Goal: Task Accomplishment & Management: Manage account settings

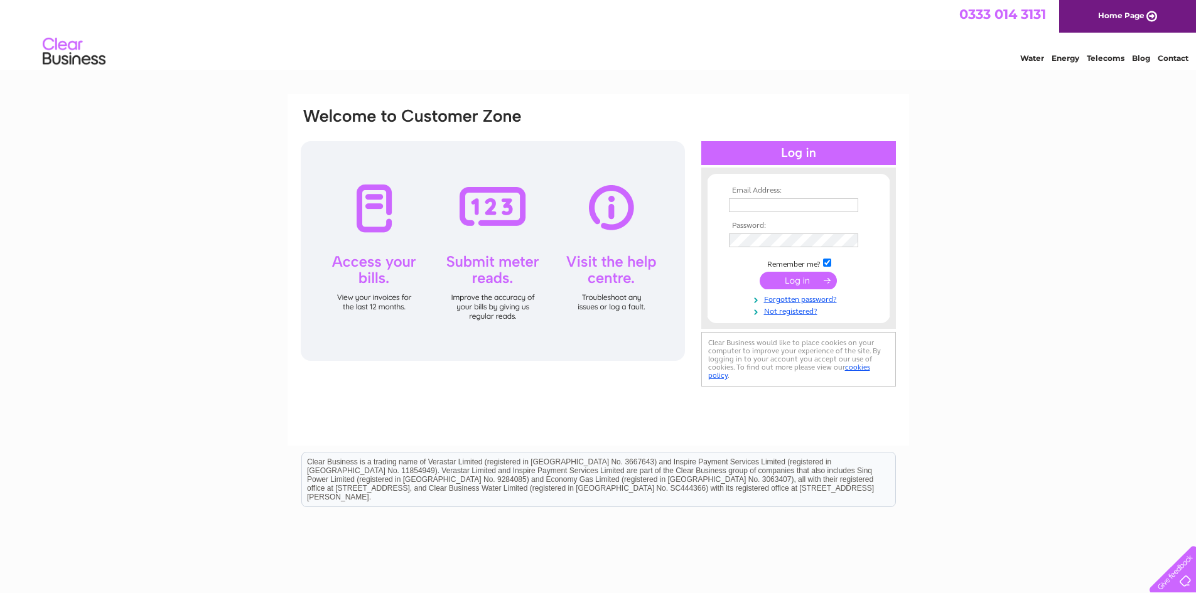
click at [752, 198] on input "text" at bounding box center [793, 205] width 129 height 14
type input "accounts@youngspirits.co.uk"
click at [760, 273] on input "submit" at bounding box center [798, 282] width 77 height 18
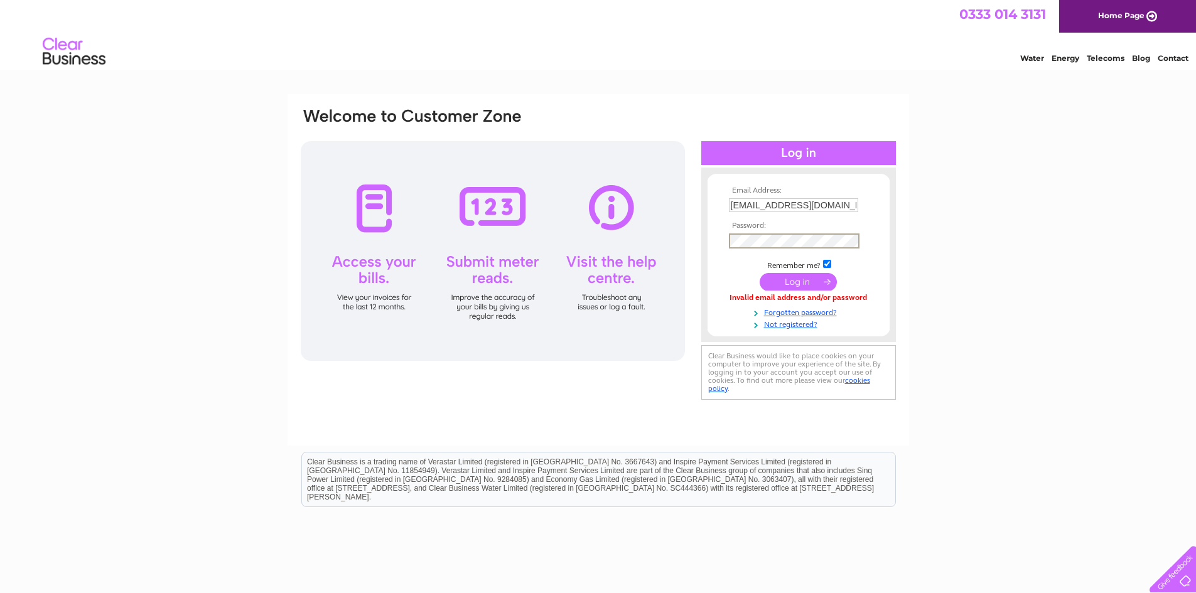
click at [760, 273] on input "submit" at bounding box center [798, 282] width 77 height 18
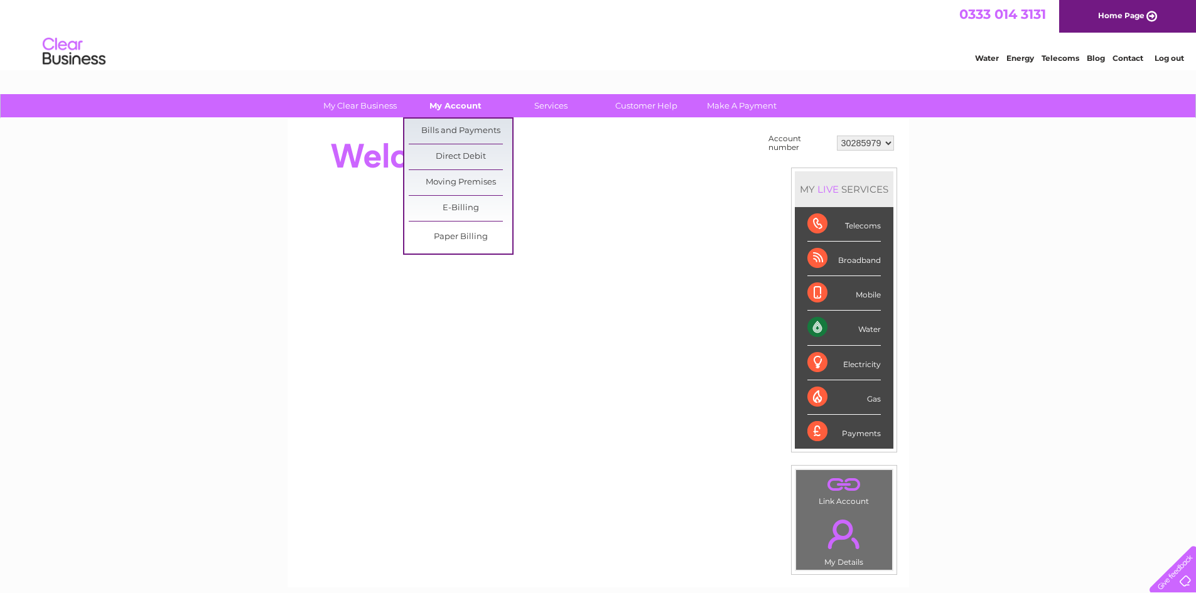
click at [465, 99] on link "My Account" at bounding box center [456, 105] width 104 height 23
click at [463, 128] on link "Bills and Payments" at bounding box center [461, 131] width 104 height 25
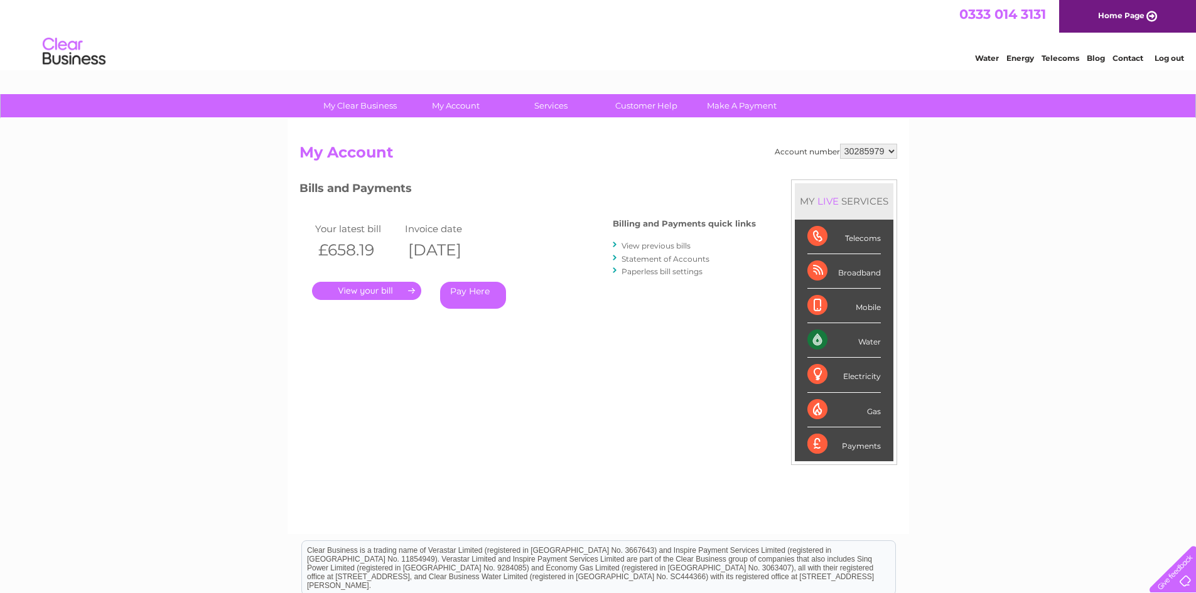
click at [352, 289] on link "." at bounding box center [366, 291] width 109 height 18
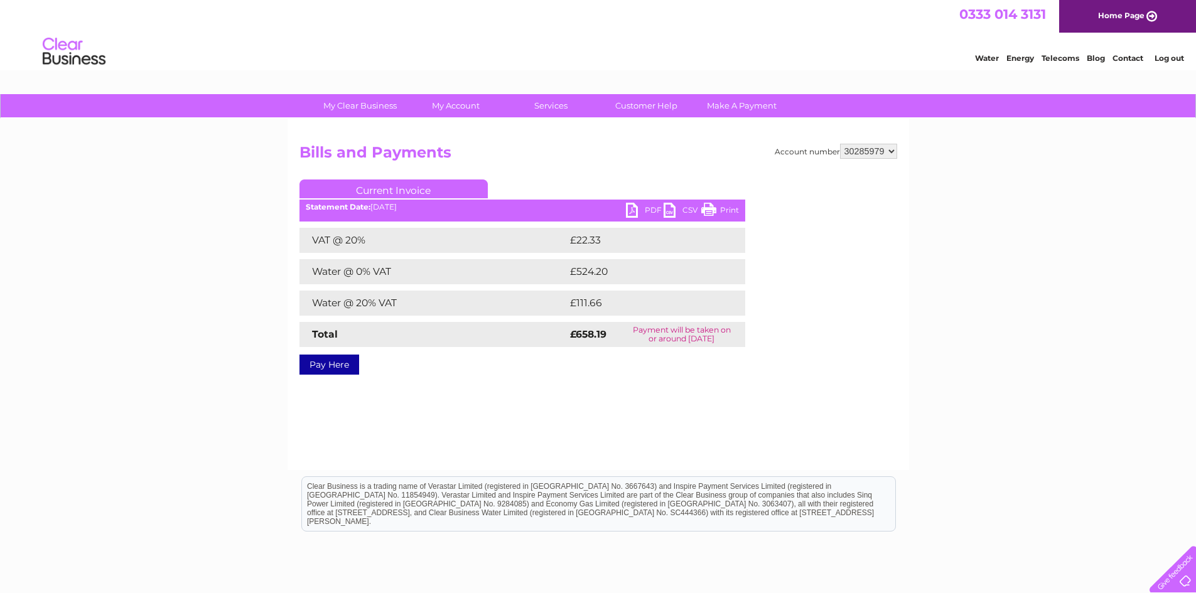
click at [631, 205] on link "PDF" at bounding box center [645, 212] width 38 height 18
click at [872, 154] on select "30285979 30315076" at bounding box center [868, 151] width 57 height 15
select select "30315076"
click at [840, 144] on select "30285979 30315076" at bounding box center [868, 151] width 57 height 15
click at [630, 206] on link "PDF" at bounding box center [645, 212] width 38 height 18
